Goal: Task Accomplishment & Management: Complete application form

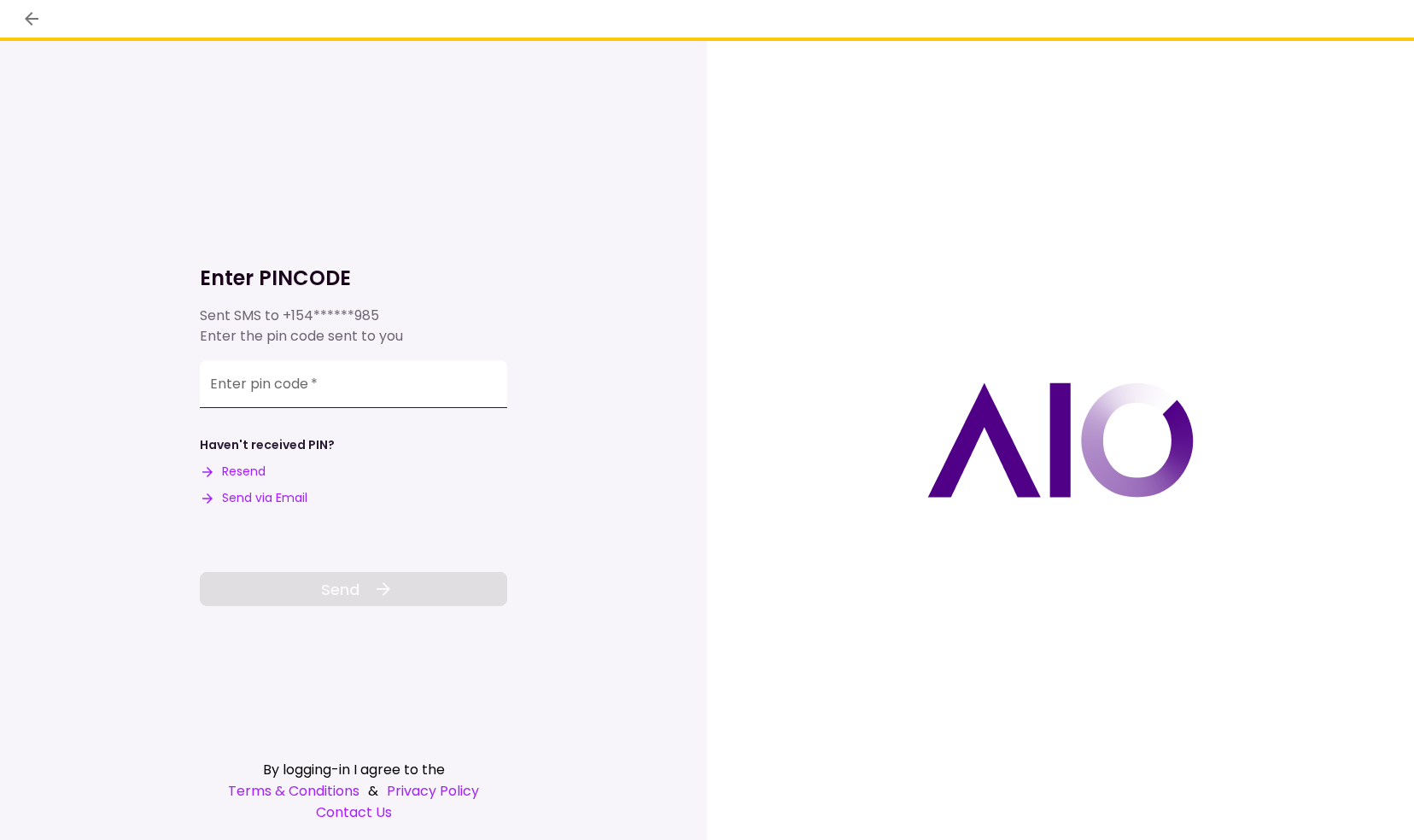
click at [344, 372] on input "Enter pin code   *" at bounding box center [353, 384] width 308 height 48
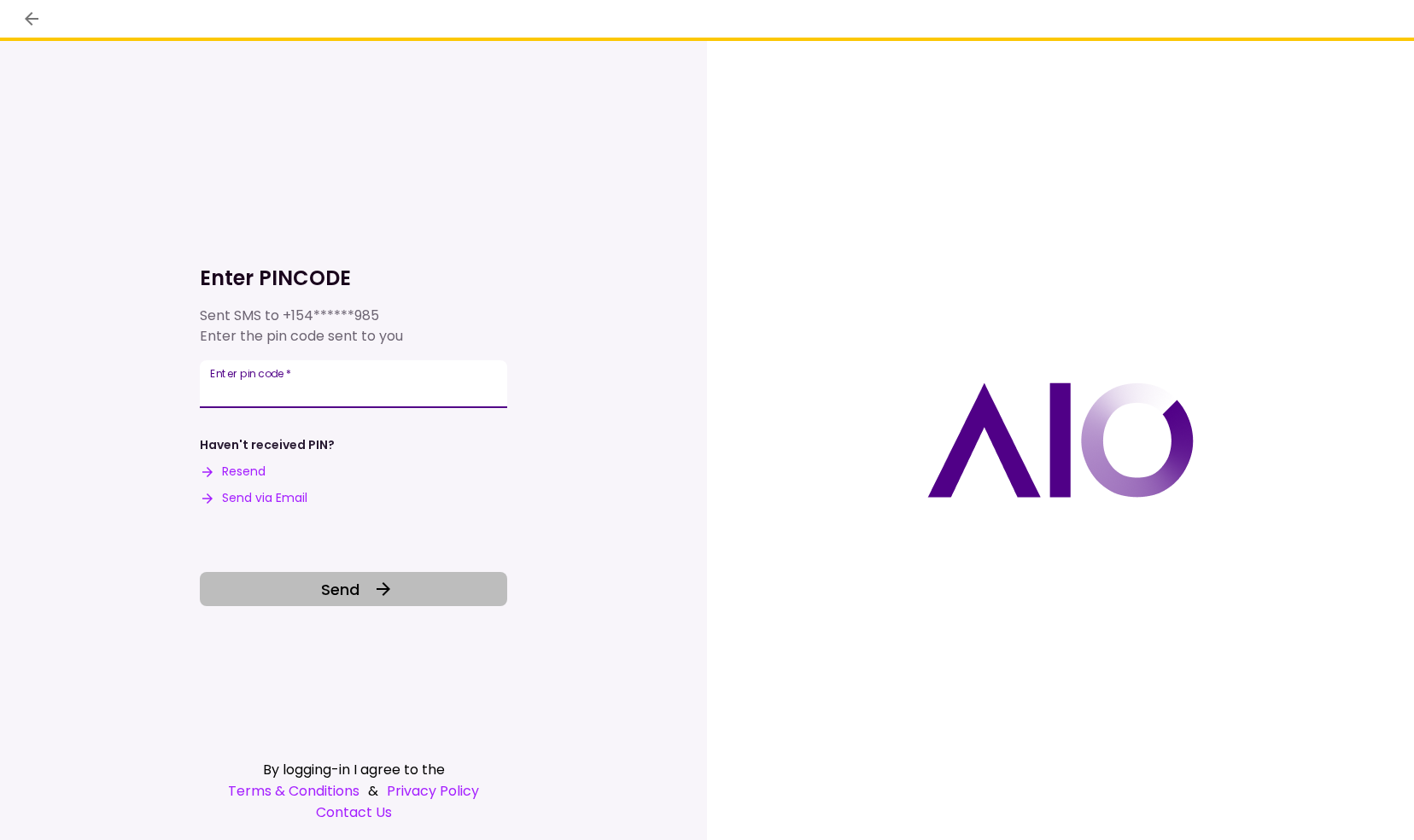
type input "******"
click at [328, 588] on span "Send" at bounding box center [340, 589] width 38 height 23
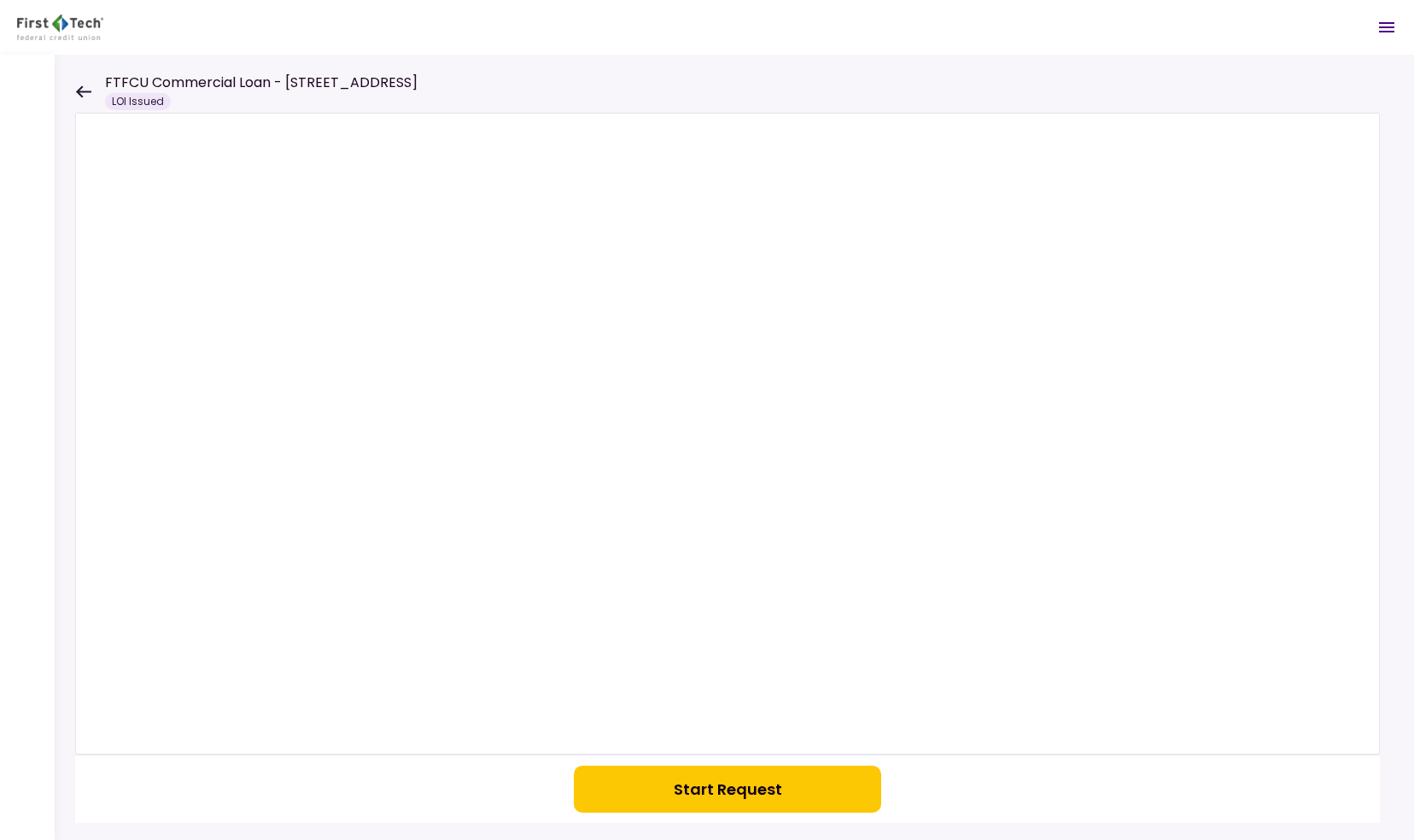
click at [685, 801] on button "Start Request" at bounding box center [728, 789] width 308 height 47
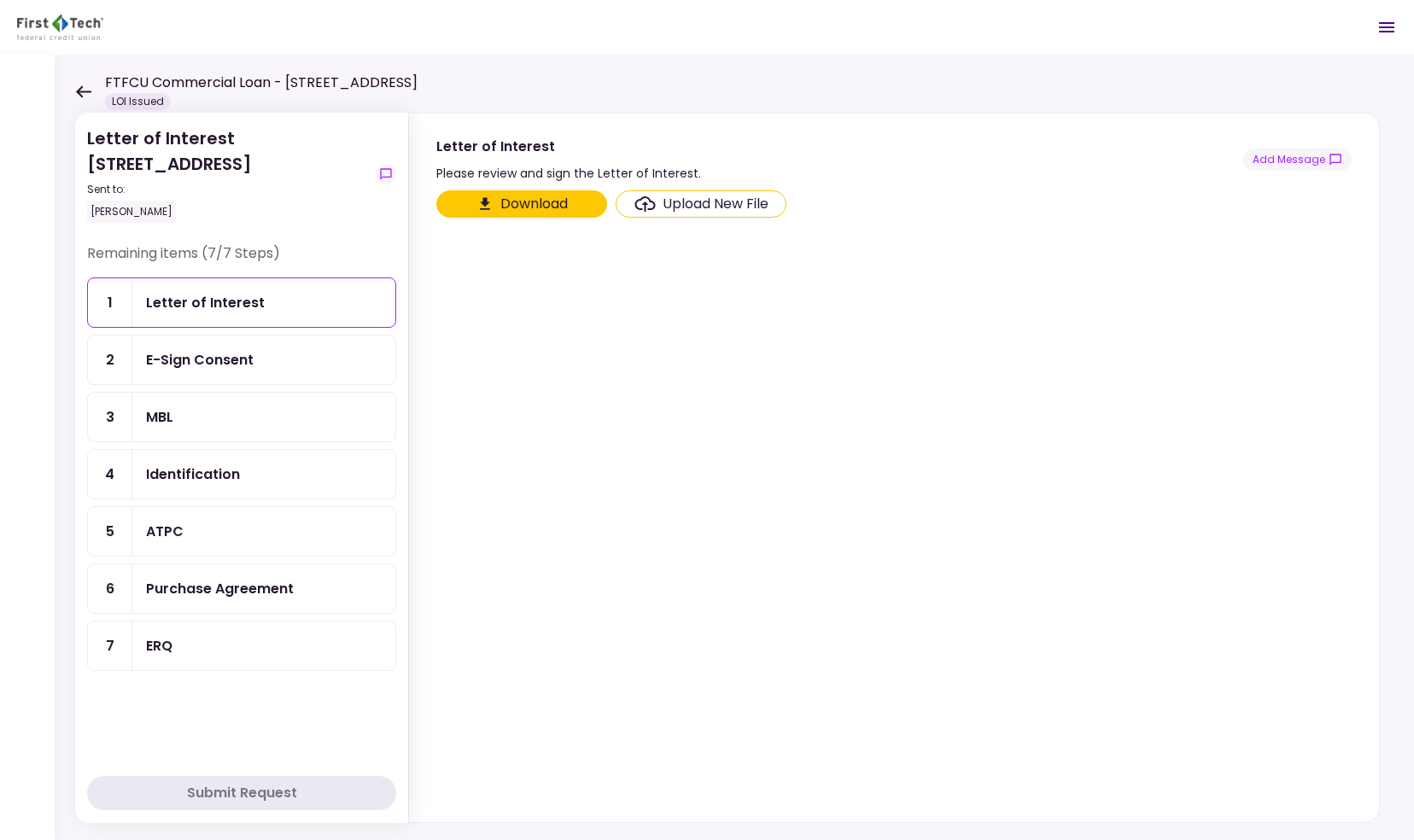
click at [686, 205] on div "Upload New File" at bounding box center [716, 204] width 106 height 20
click at [0, 0] on input "Upload New File" at bounding box center [0, 0] width 0 height 0
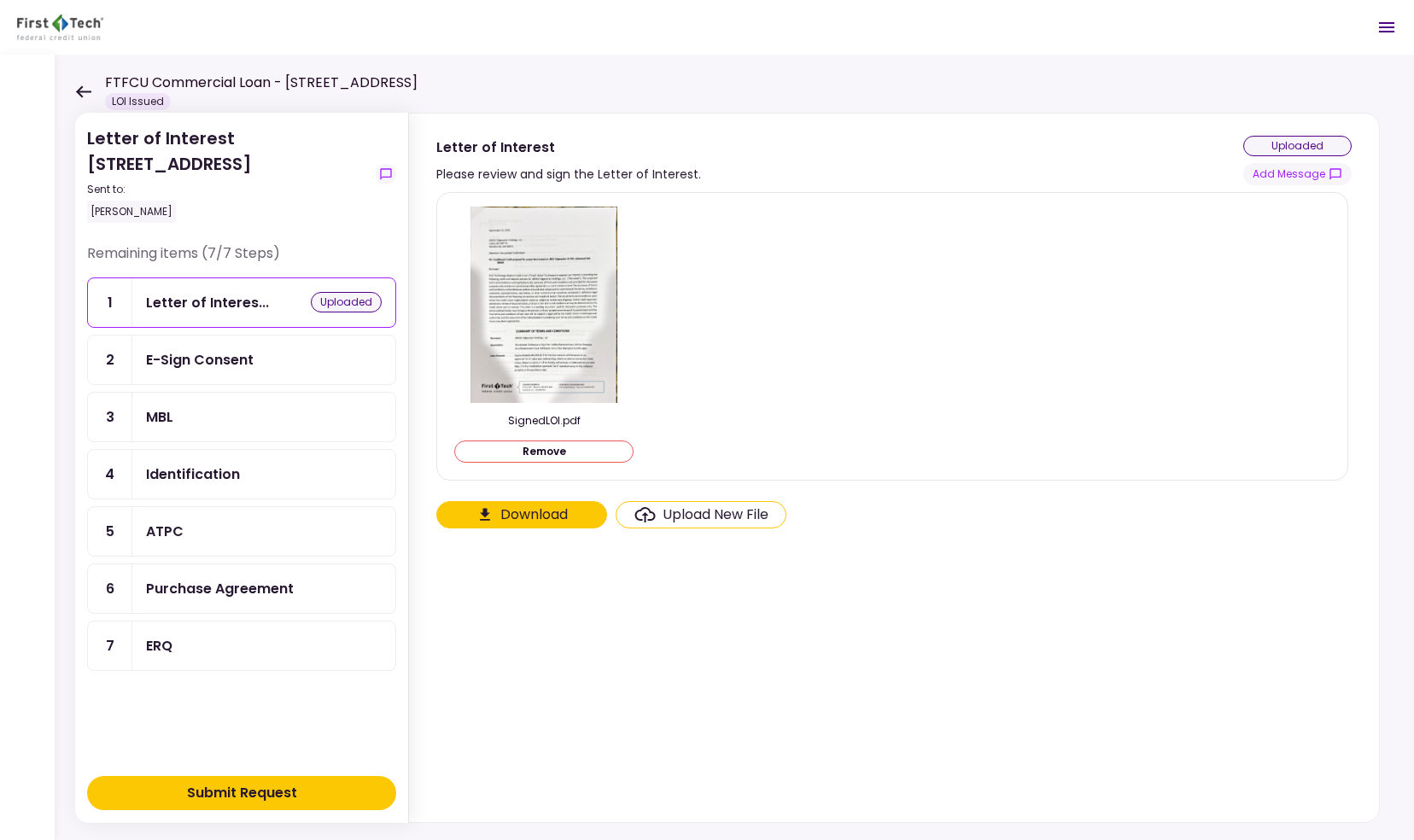
click at [245, 358] on div "E-Sign Consent" at bounding box center [200, 360] width 108 height 21
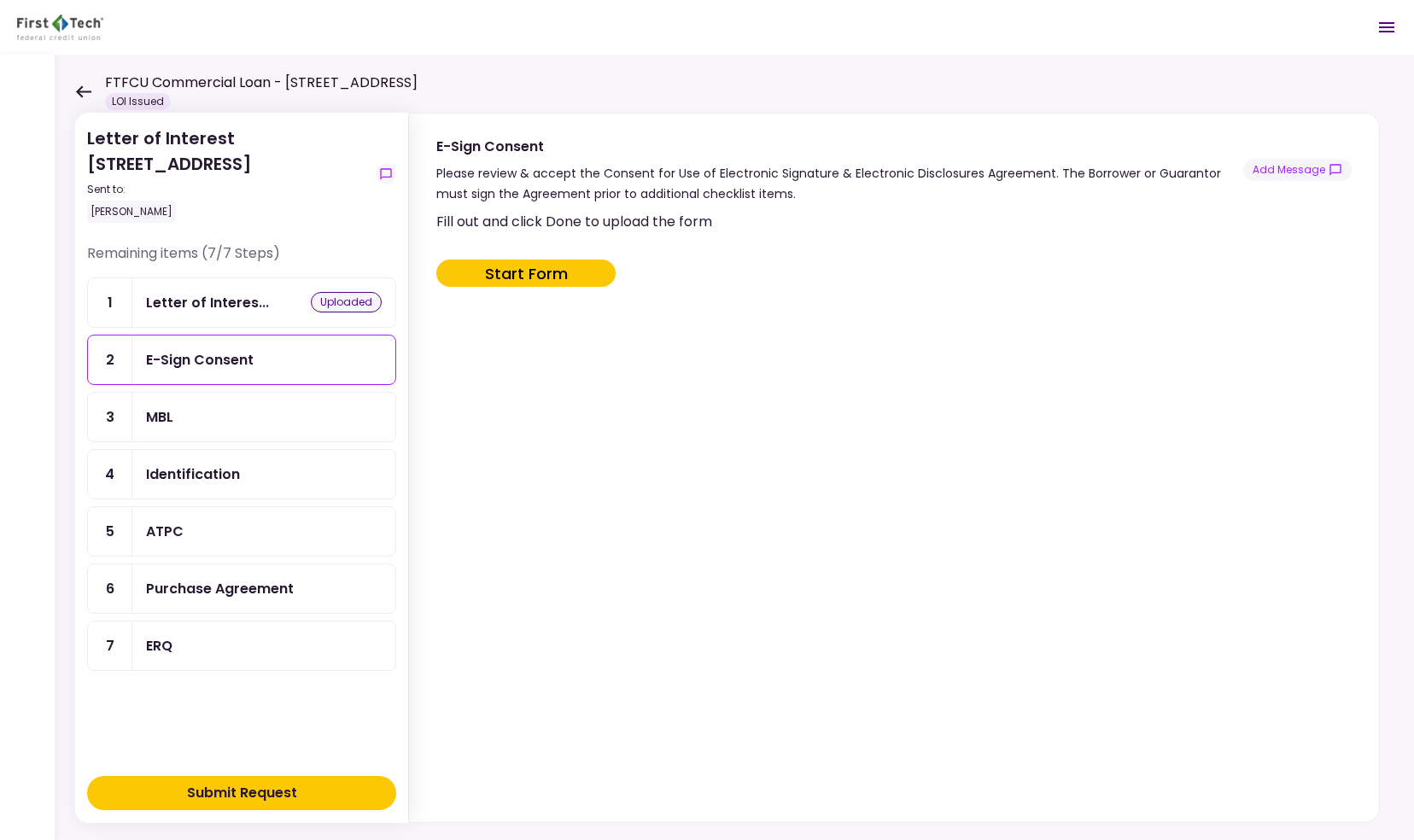
click at [535, 261] on button "Start Form" at bounding box center [526, 274] width 179 height 27
type input "***"
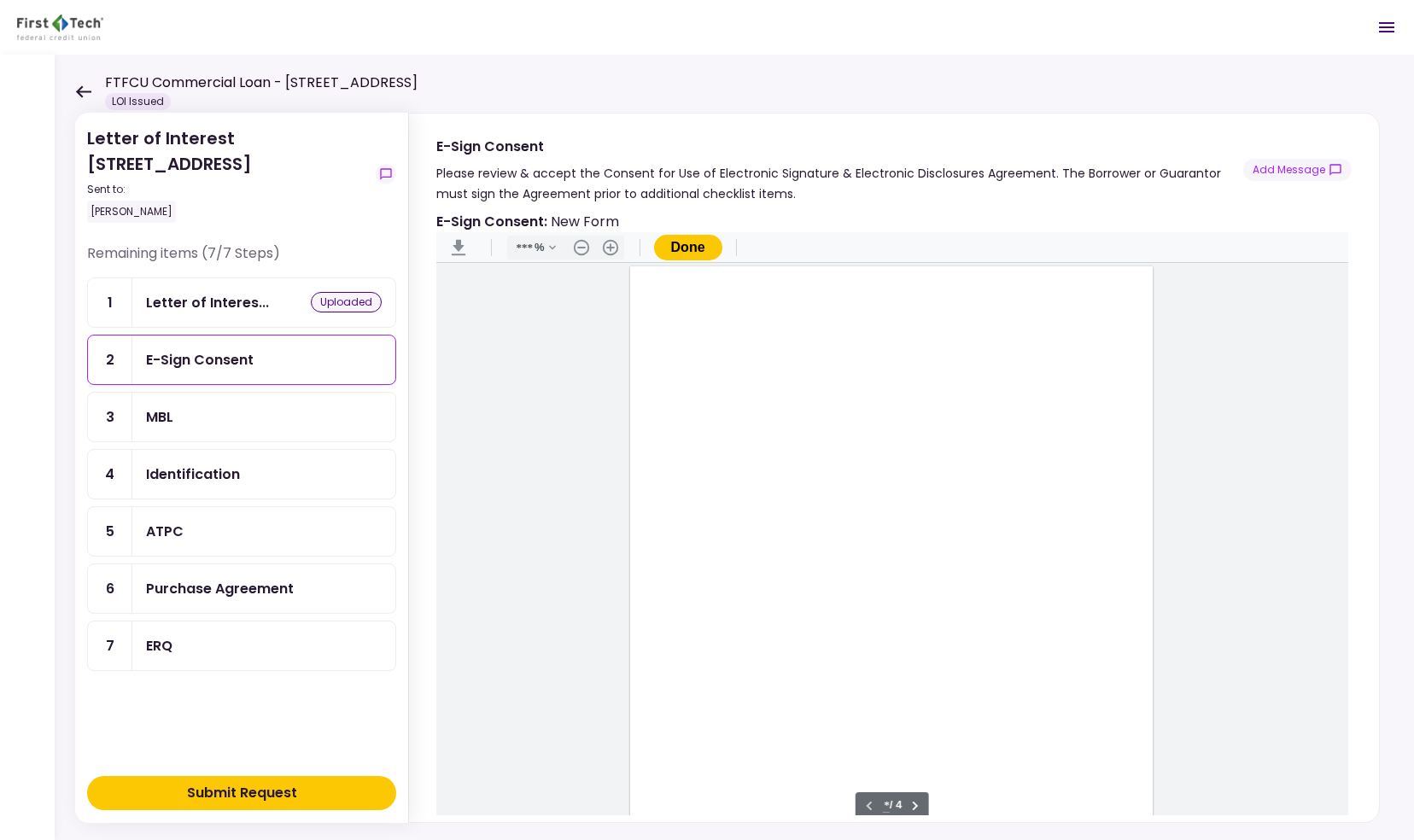
scroll to position [1, 0]
type input "*"
click at [661, 507] on div "Document Content" at bounding box center [667, 512] width 14 height 14
click at [712, 568] on div "Sign here" at bounding box center [723, 574] width 45 height 18
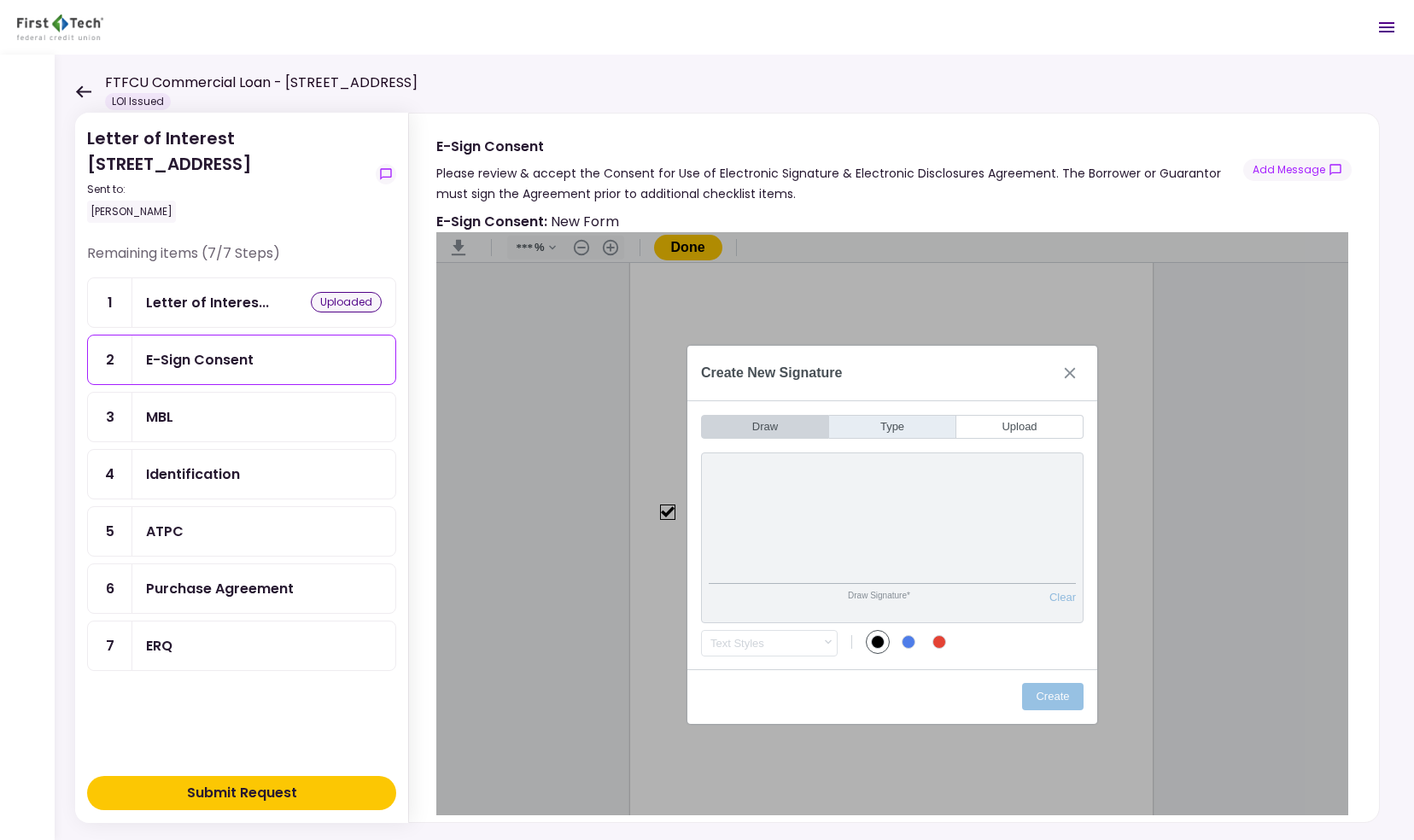
click at [888, 419] on button "Type" at bounding box center [892, 427] width 127 height 24
type input "*"
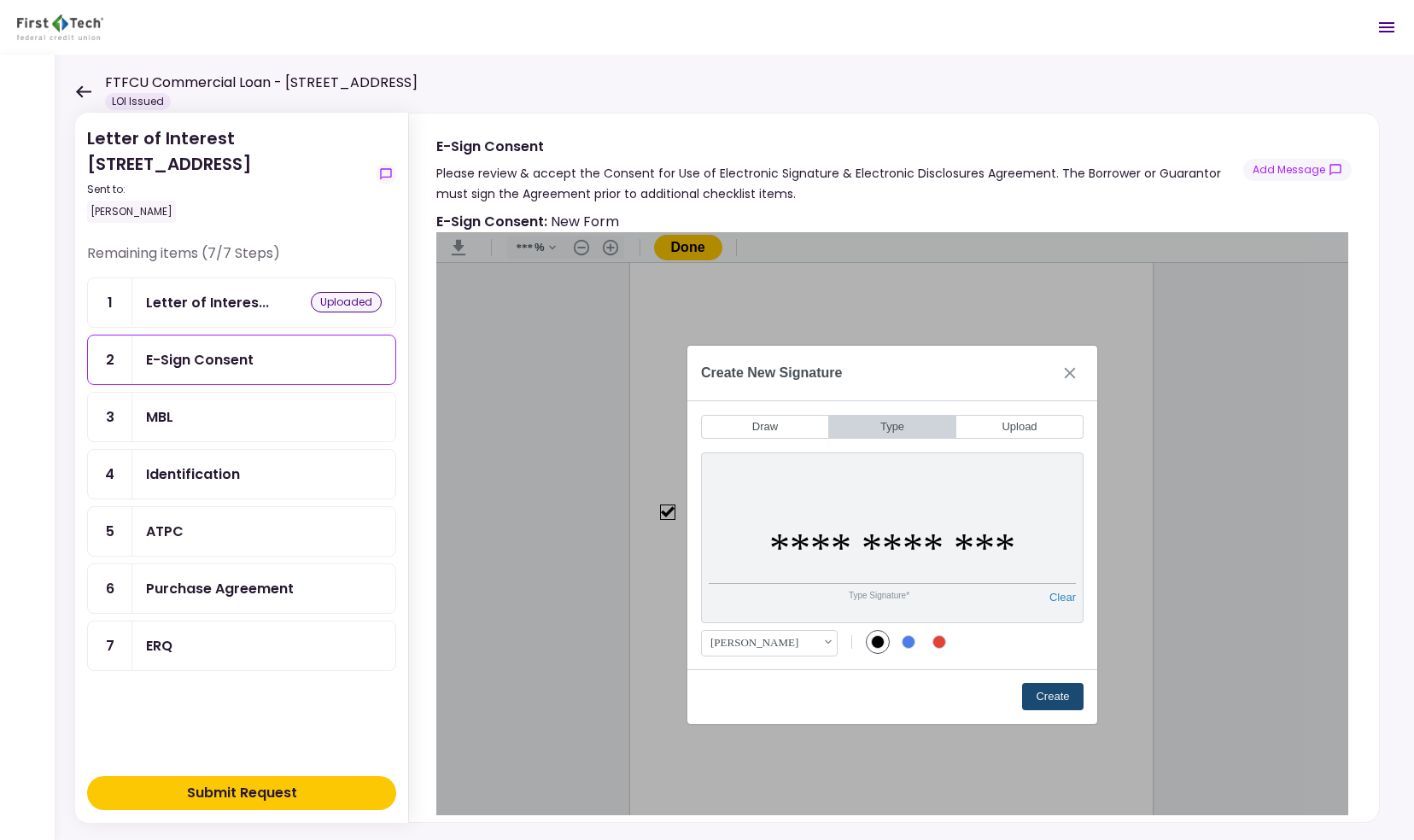
type input "**********"
click at [1054, 688] on button "Create" at bounding box center [1052, 697] width 61 height 27
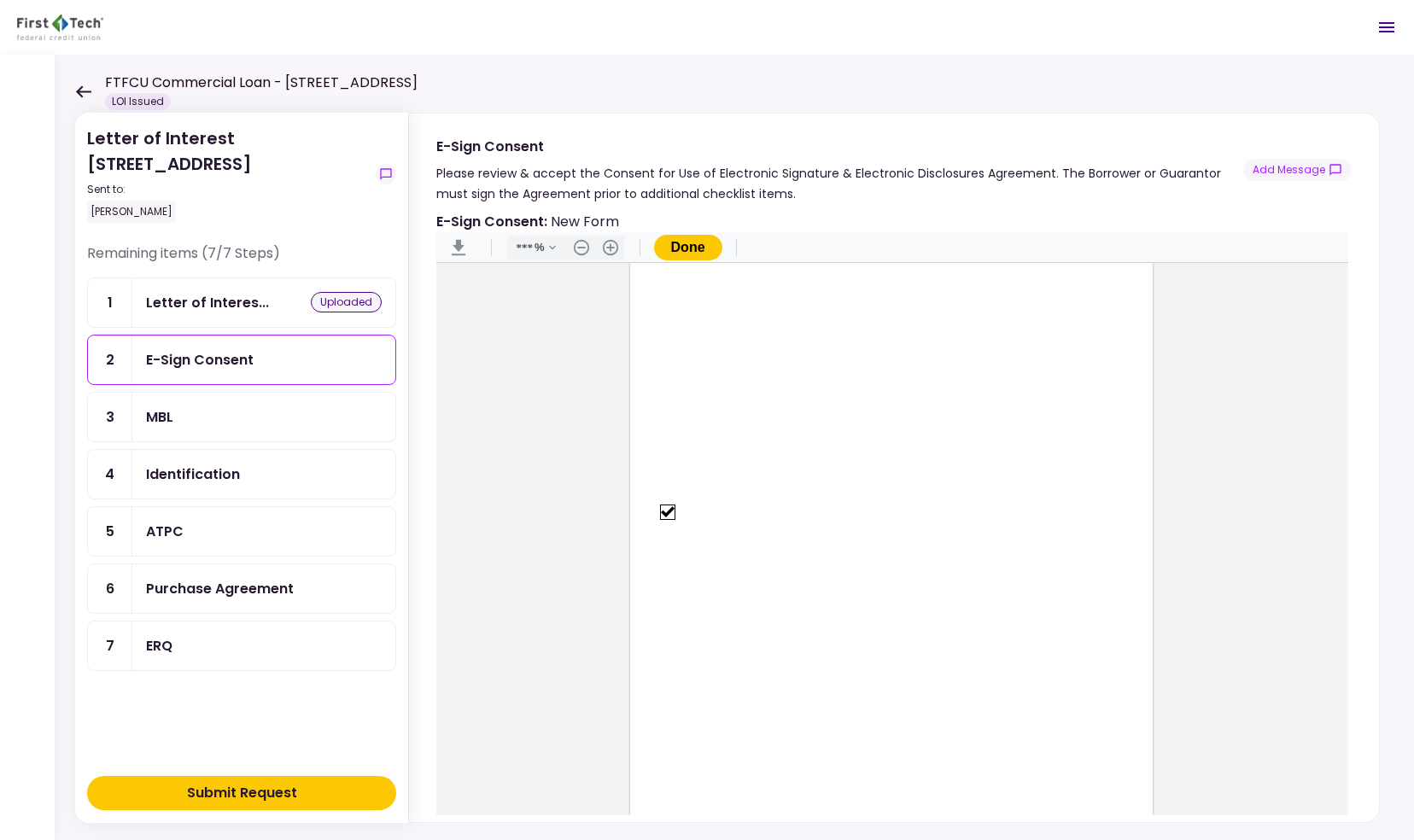
click at [698, 235] on button "Done" at bounding box center [688, 248] width 69 height 26
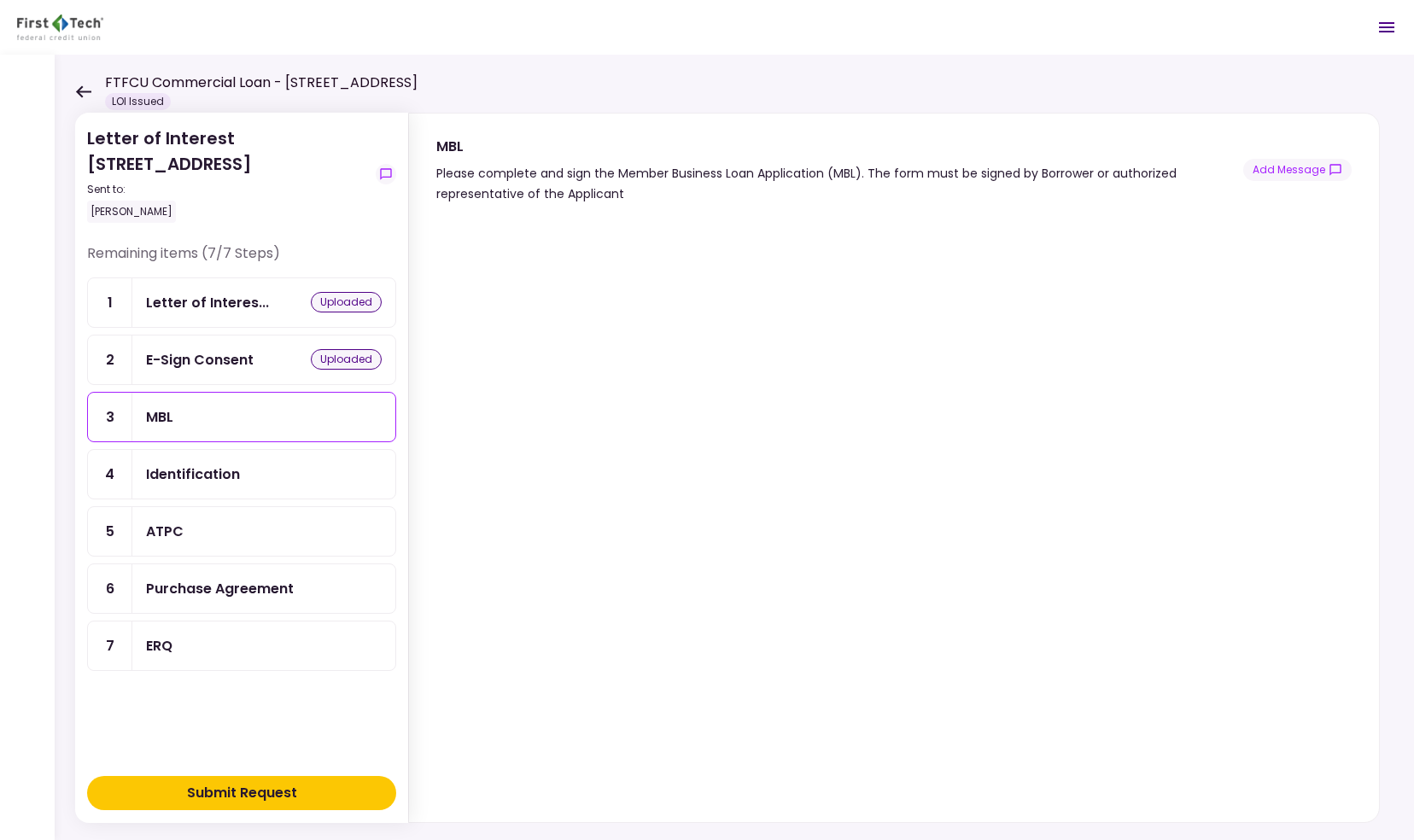
scroll to position [19, 0]
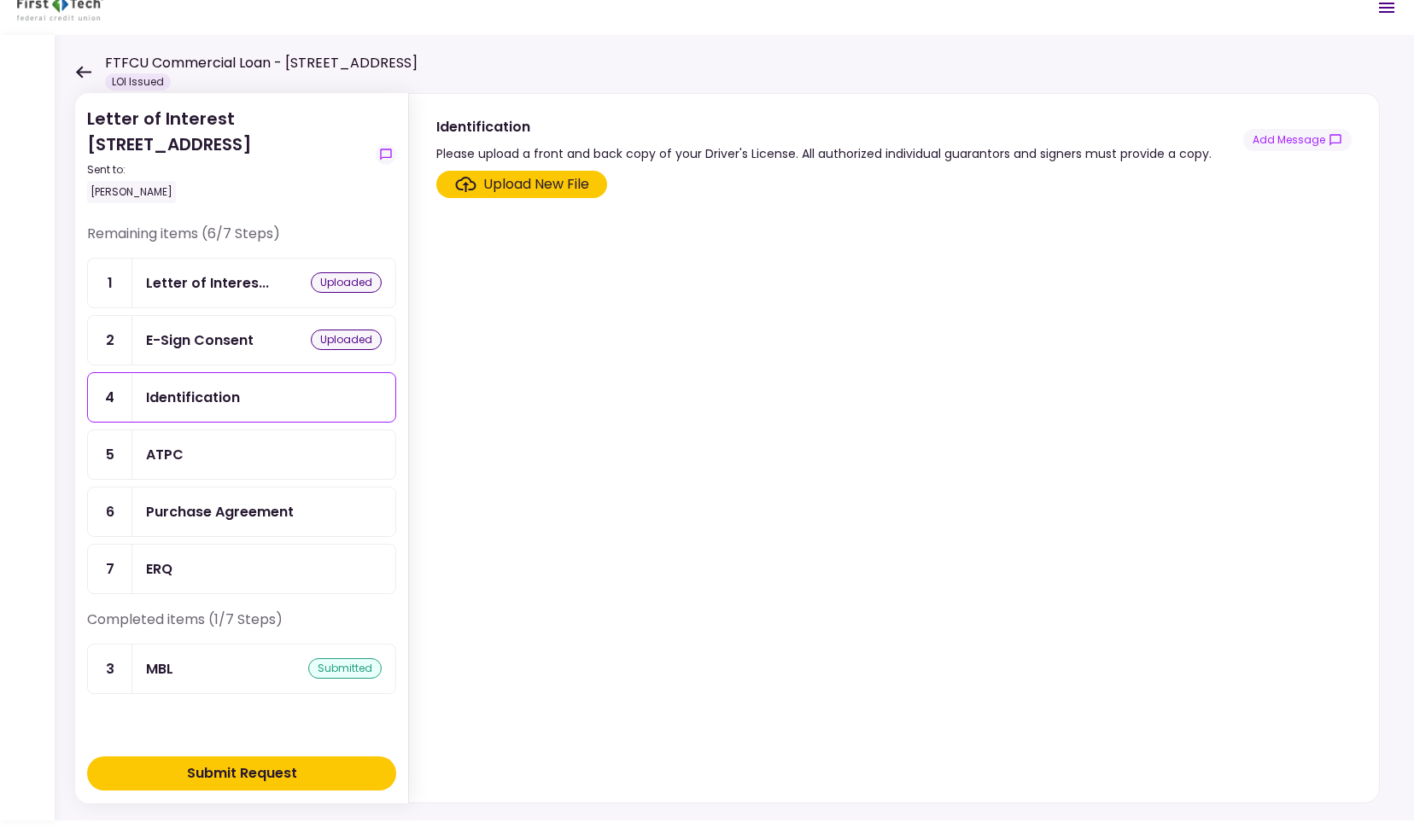
click at [818, 606] on section "Upload New File" at bounding box center [894, 483] width 915 height 625
click at [571, 186] on div "Upload New File" at bounding box center [536, 184] width 106 height 20
click at [0, 0] on input "Upload New File" at bounding box center [0, 0] width 0 height 0
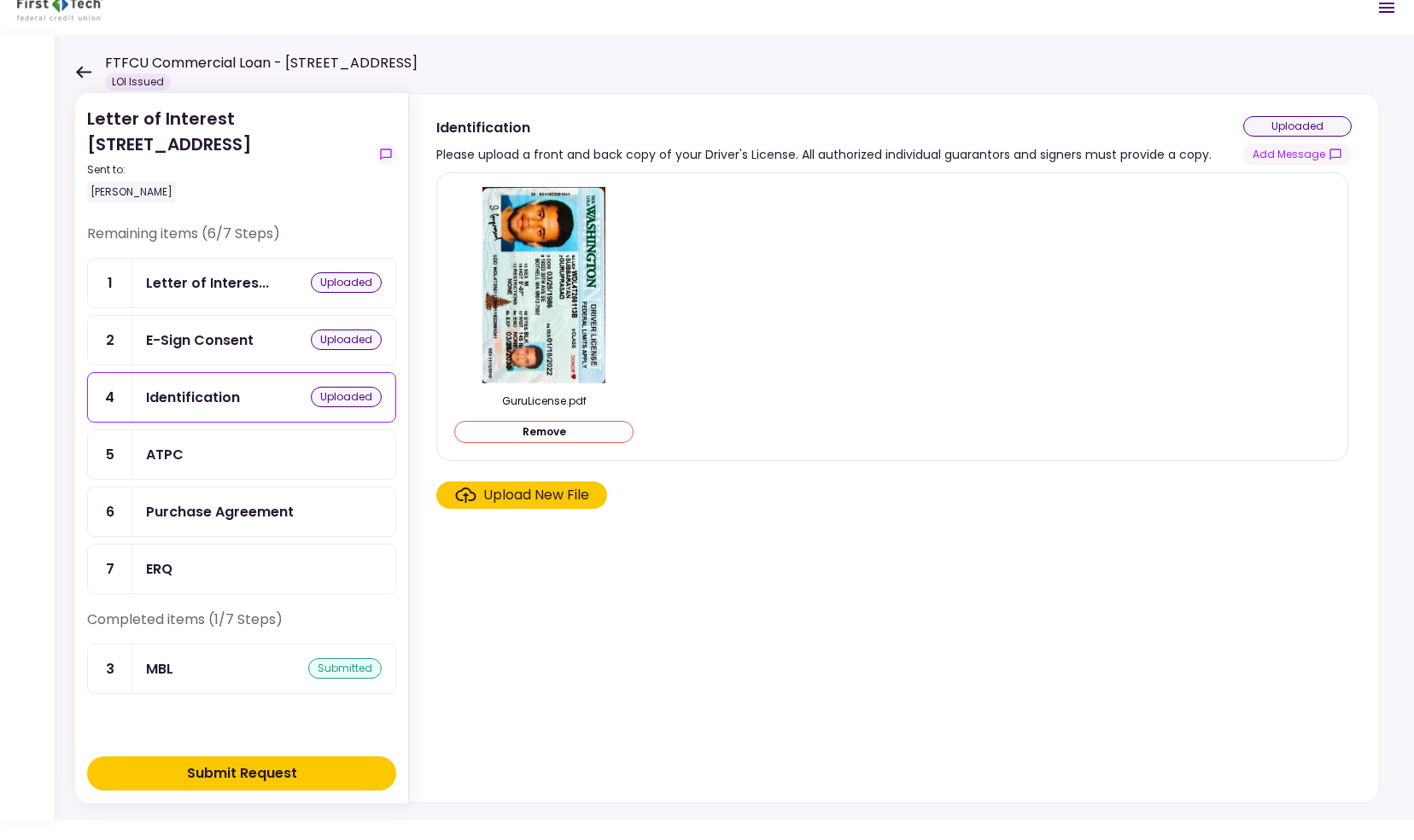
click at [226, 444] on div "ATPC" at bounding box center [264, 454] width 236 height 21
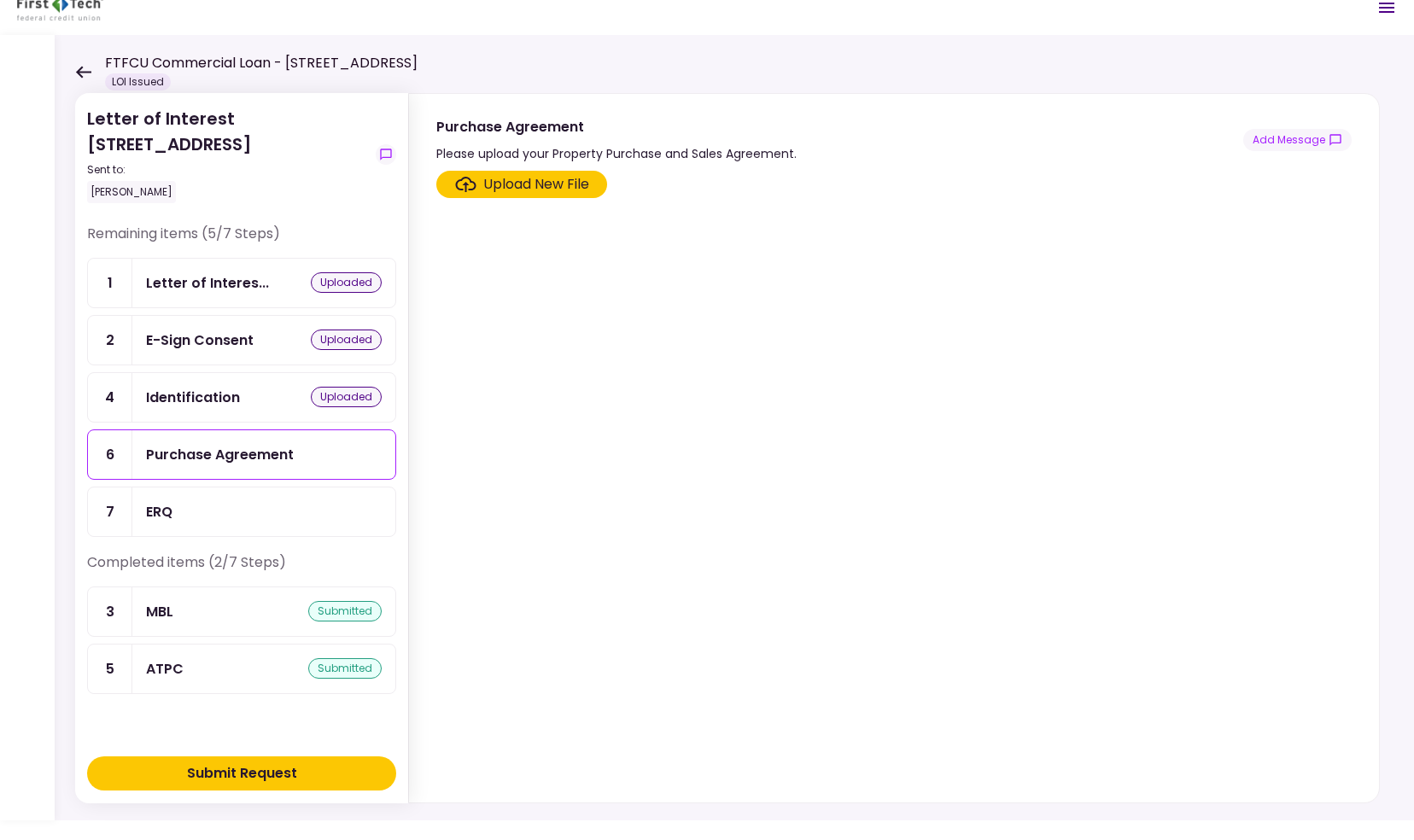
click at [493, 182] on div "Upload New File" at bounding box center [536, 184] width 106 height 20
click at [0, 0] on input "Upload New File" at bounding box center [0, 0] width 0 height 0
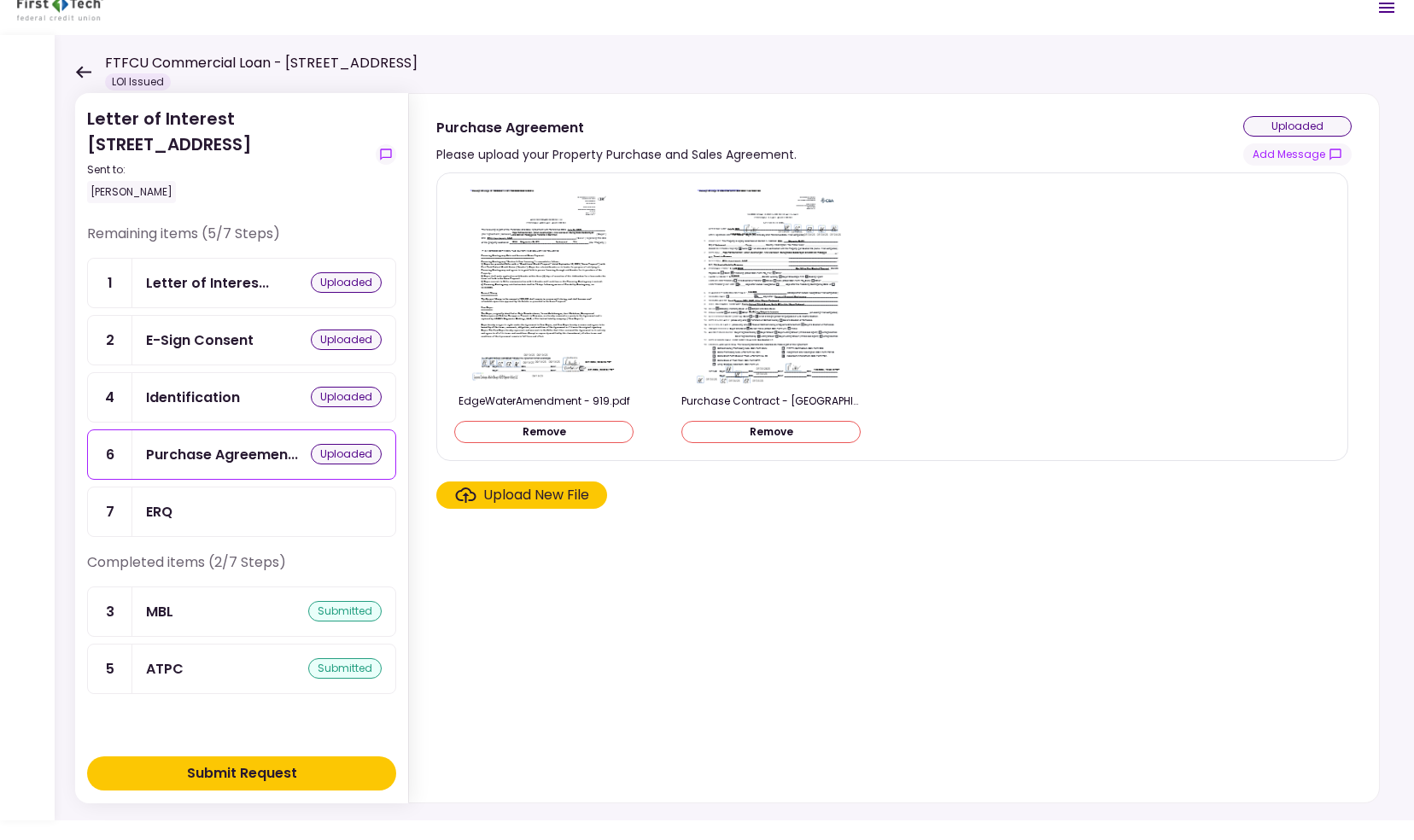
click at [249, 505] on div "ERQ" at bounding box center [264, 512] width 236 height 21
click at [305, 777] on button "Submit Request" at bounding box center [242, 773] width 309 height 34
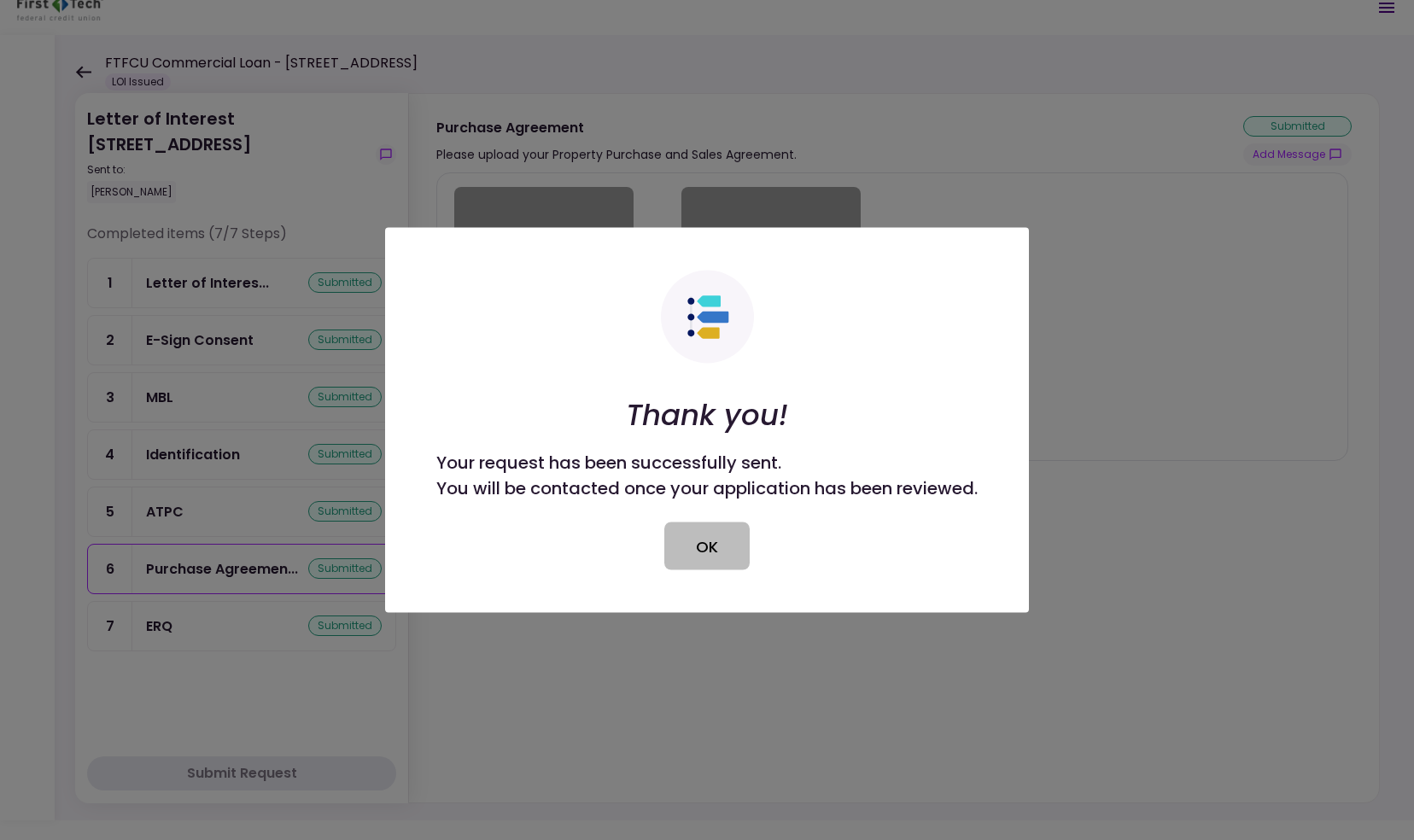
click at [727, 540] on button "OK" at bounding box center [707, 546] width 85 height 48
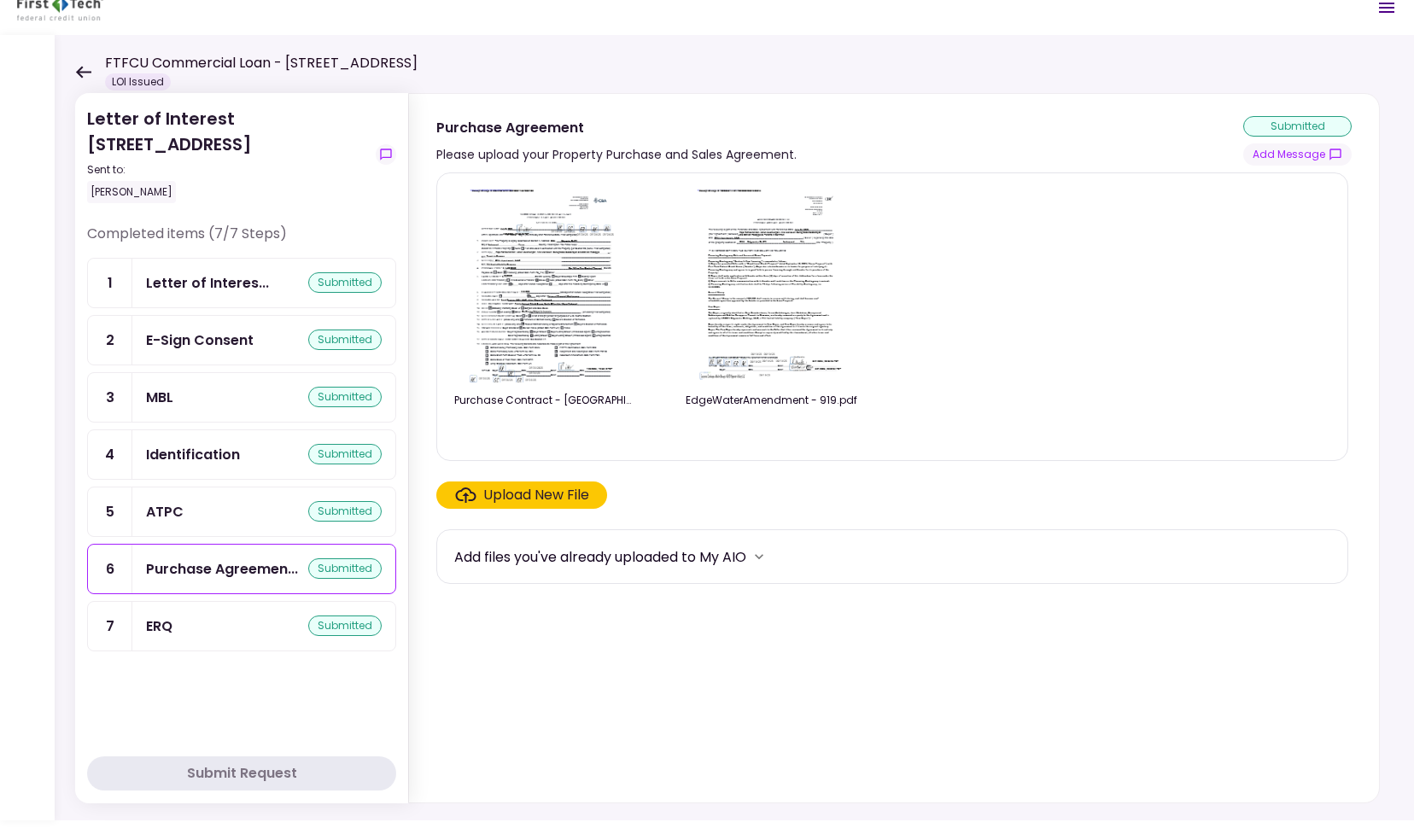
click at [85, 71] on icon at bounding box center [83, 71] width 16 height 12
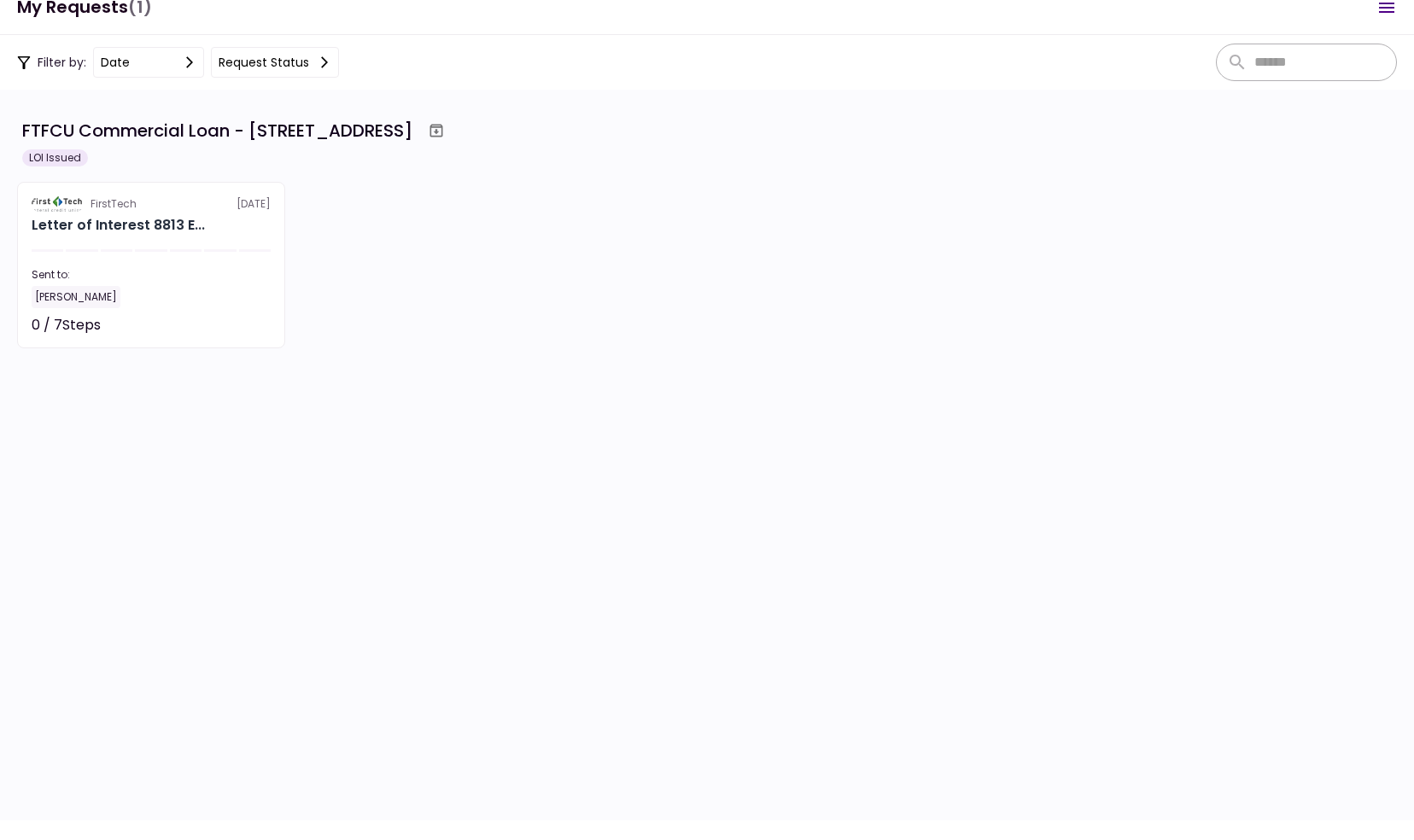
scroll to position [124, 0]
click at [38, 130] on div "FTFCU Commercial Loan - [STREET_ADDRESS]" at bounding box center [217, 131] width 390 height 26
click at [109, 210] on div "FirstTech" at bounding box center [113, 204] width 46 height 16
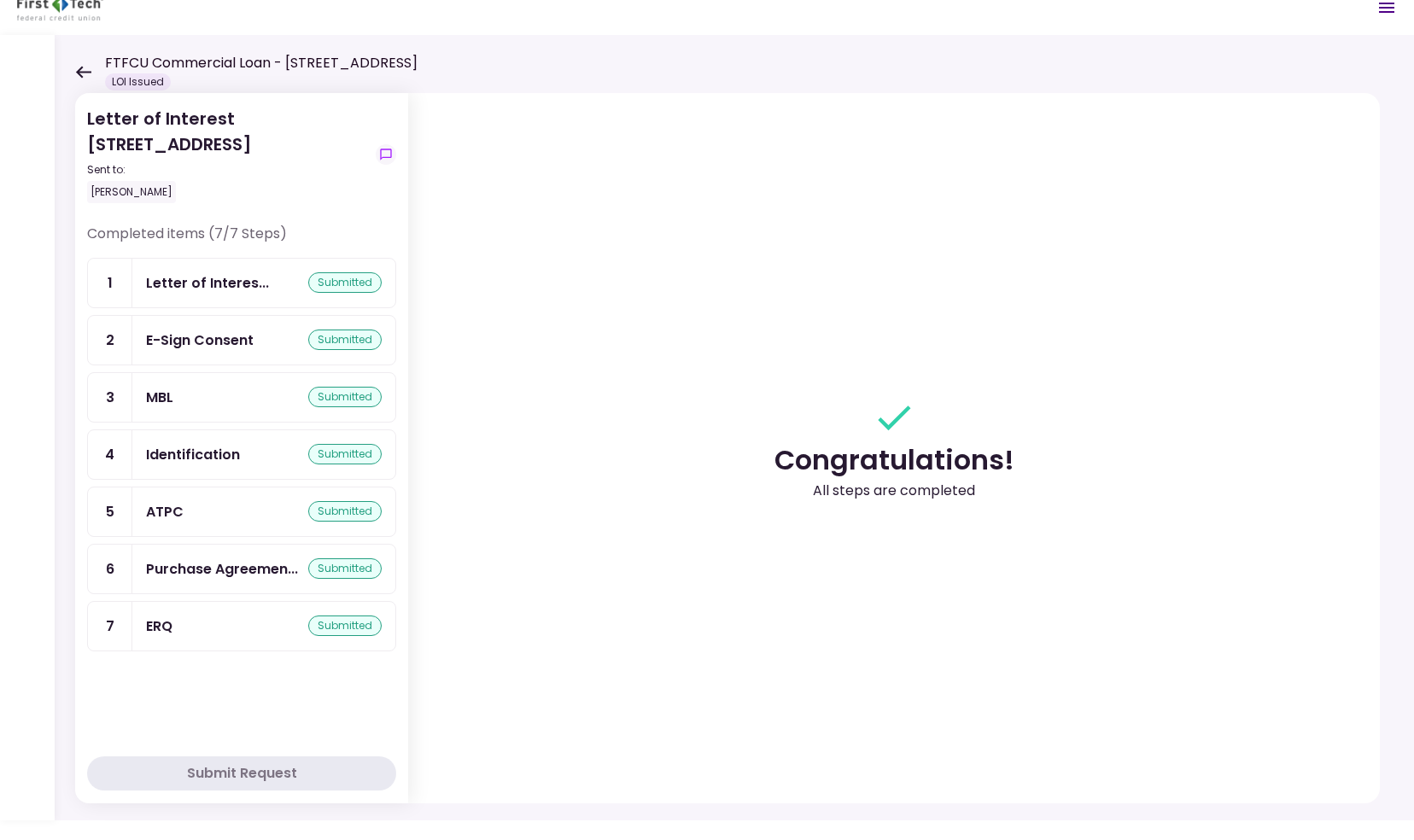
click at [462, 242] on section "Congratulations! All steps are completed" at bounding box center [894, 448] width 972 height 710
click at [79, 67] on icon at bounding box center [83, 72] width 16 height 13
